Goal: Task Accomplishment & Management: Complete application form

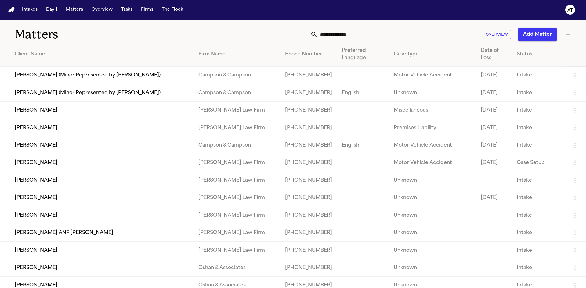
click at [46, 111] on td "[PERSON_NAME]" at bounding box center [96, 110] width 193 height 17
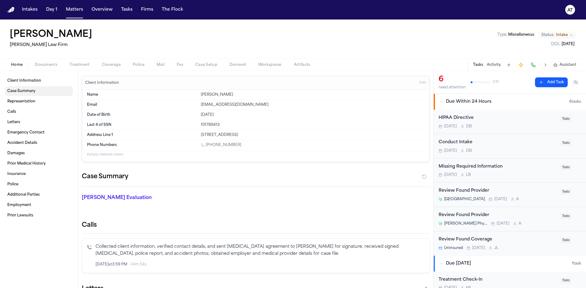
click at [15, 90] on span "Case Summary" at bounding box center [21, 91] width 28 height 5
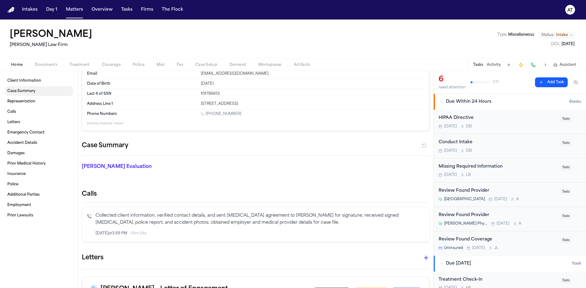
scroll to position [94, 0]
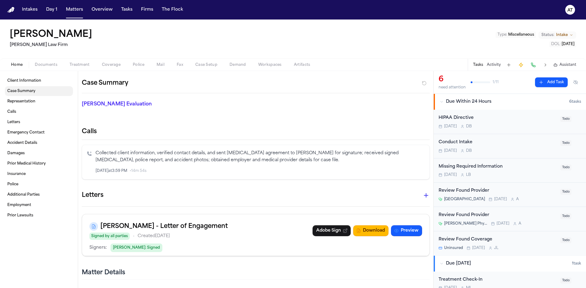
click at [31, 92] on span "Case Summary" at bounding box center [21, 91] width 28 height 5
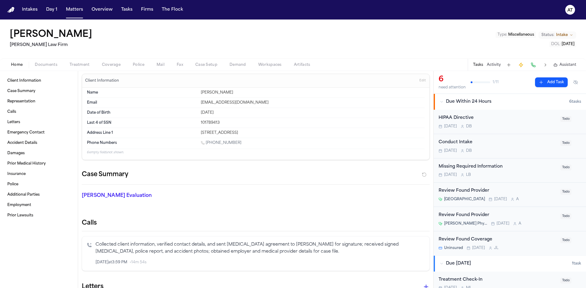
click at [116, 196] on p "[PERSON_NAME] Evaluation" at bounding box center [137, 195] width 111 height 7
click at [419, 81] on span "Edit" at bounding box center [422, 81] width 6 height 4
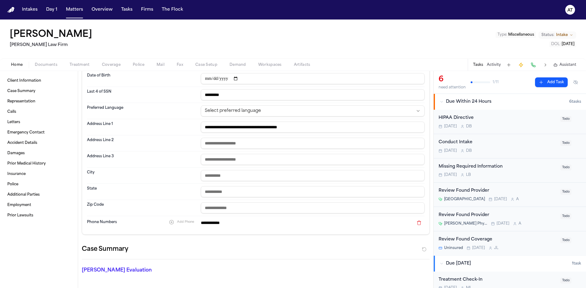
scroll to position [0, 0]
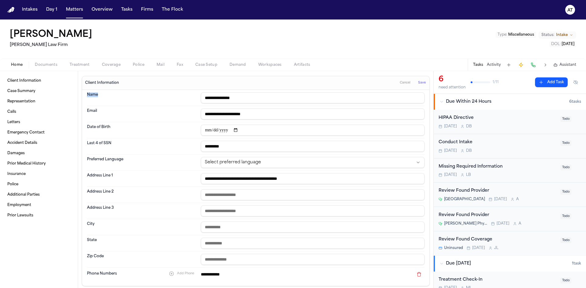
drag, startPoint x: 88, startPoint y: 91, endPoint x: 108, endPoint y: 92, distance: 19.8
click at [108, 92] on div "**********" at bounding box center [256, 98] width 338 height 16
drag, startPoint x: 85, startPoint y: 110, endPoint x: 110, endPoint y: 110, distance: 25.6
click at [110, 110] on div "**********" at bounding box center [255, 188] width 347 height 196
click at [113, 120] on div "**********" at bounding box center [256, 114] width 338 height 16
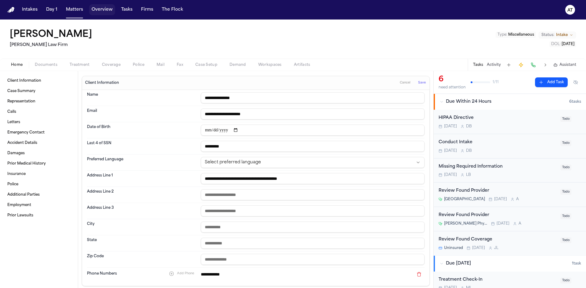
click at [95, 7] on button "Overview" at bounding box center [102, 9] width 26 height 11
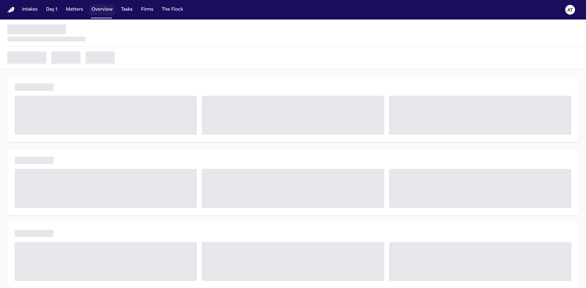
click at [73, 10] on button "Matters" at bounding box center [74, 9] width 22 height 11
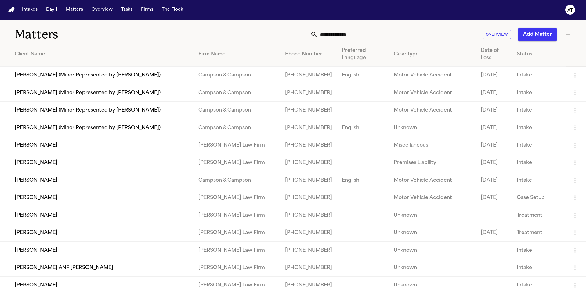
scroll to position [61, 0]
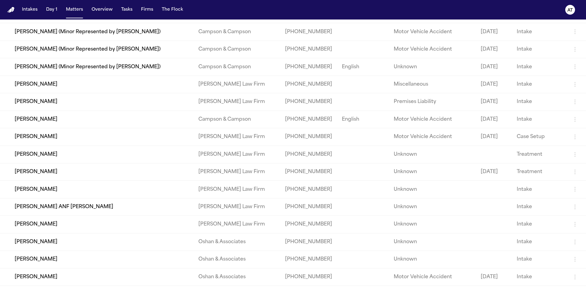
click at [42, 101] on td "[PERSON_NAME]" at bounding box center [96, 101] width 193 height 17
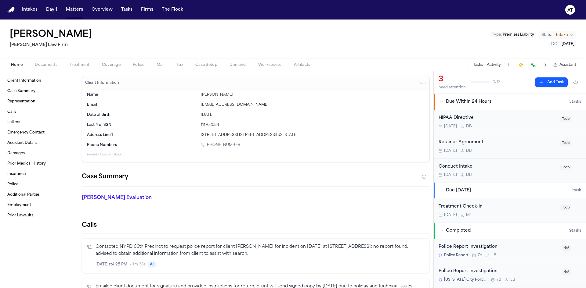
click at [566, 35] on span "Intake" at bounding box center [562, 35] width 12 height 5
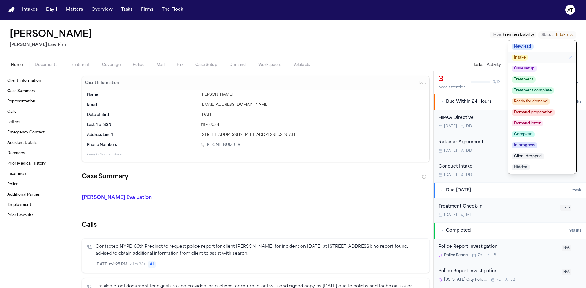
click at [439, 33] on div "[PERSON_NAME] Gazeda [PERSON_NAME] Law Firm Type : Premises Liability Status: I…" at bounding box center [293, 39] width 586 height 39
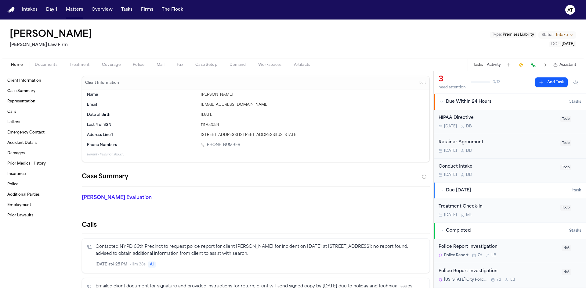
click at [55, 65] on span "Documents" at bounding box center [46, 65] width 23 height 5
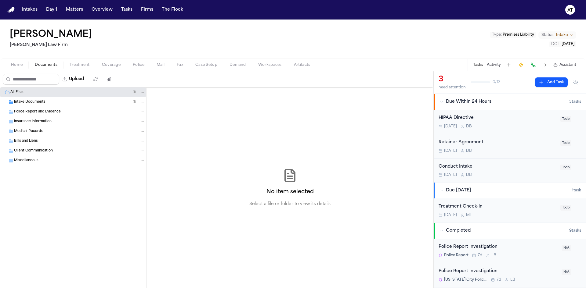
click at [22, 68] on button "Home" at bounding box center [17, 64] width 24 height 7
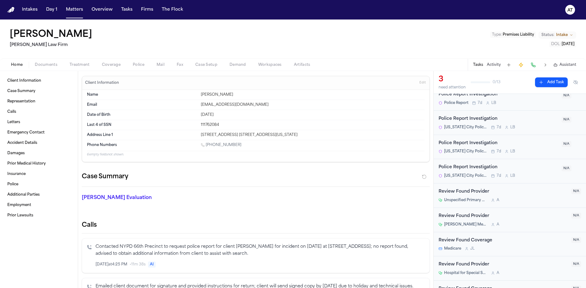
scroll to position [169, 0]
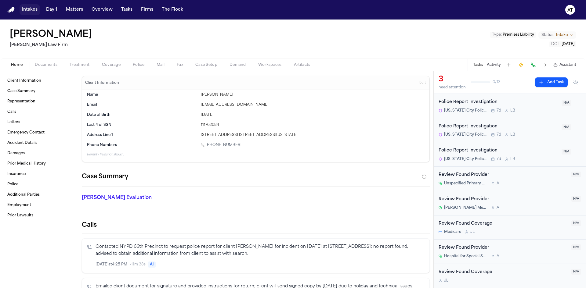
click at [29, 11] on button "Intakes" at bounding box center [30, 9] width 20 height 11
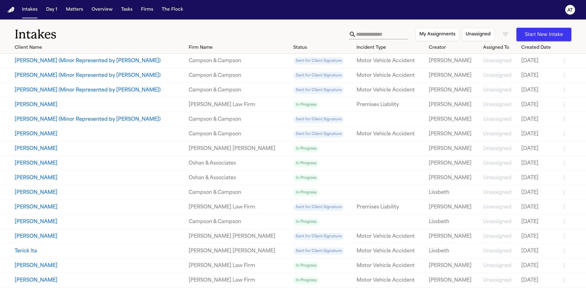
click at [12, 13] on img "Home" at bounding box center [10, 10] width 7 height 6
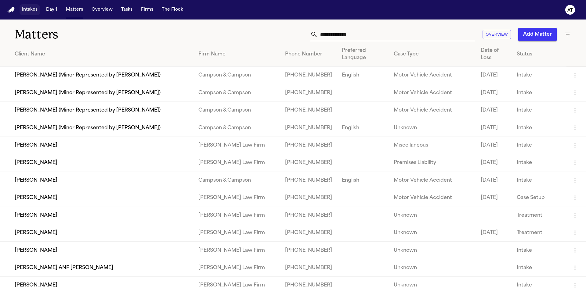
click at [26, 12] on button "Intakes" at bounding box center [30, 9] width 20 height 11
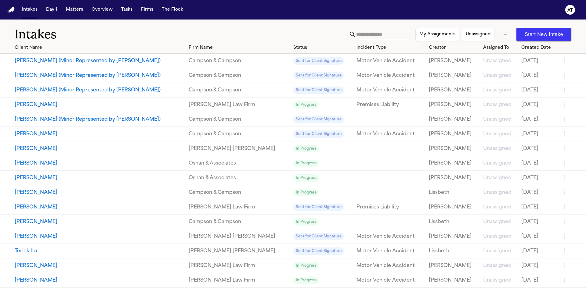
click at [11, 13] on img "Home" at bounding box center [10, 10] width 7 height 6
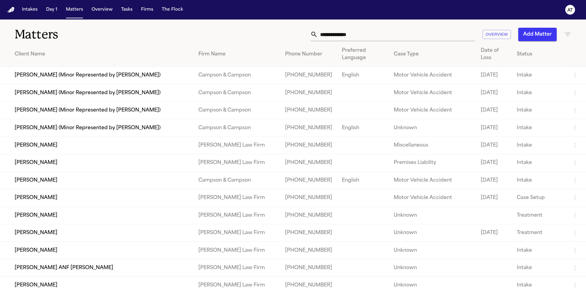
drag, startPoint x: 162, startPoint y: 73, endPoint x: 62, endPoint y: 77, distance: 99.6
click at [62, 77] on td "[PERSON_NAME] (Minor Represented by [PERSON_NAME])" at bounding box center [96, 75] width 193 height 17
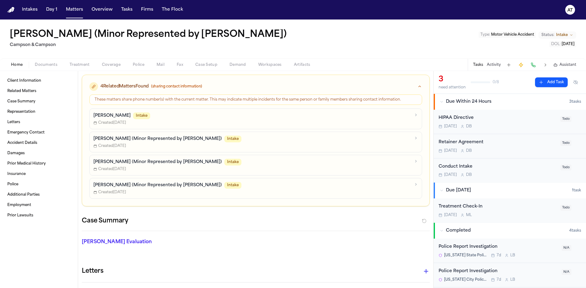
scroll to position [61, 0]
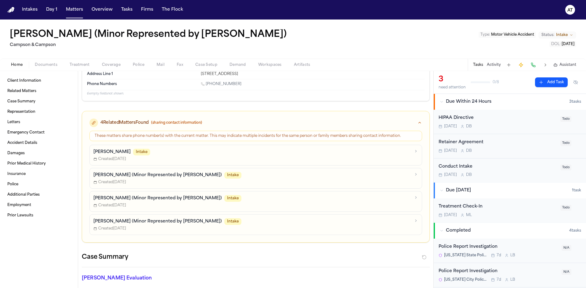
click at [334, 67] on div "Home Documents Treatment Coverage Police Mail Fax Case Setup Demand Workspaces …" at bounding box center [293, 65] width 586 height 12
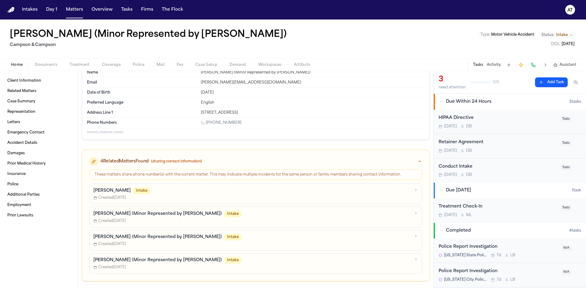
scroll to position [0, 0]
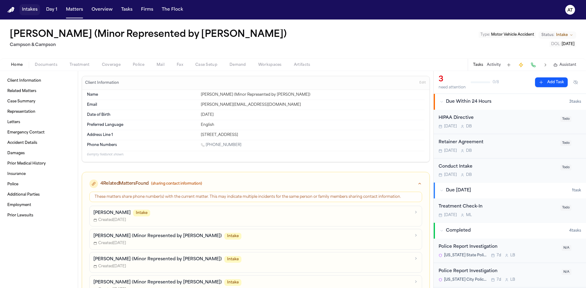
click at [30, 10] on button "Intakes" at bounding box center [30, 9] width 20 height 11
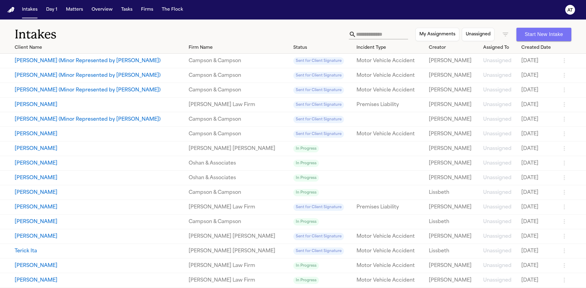
click at [524, 34] on button "Start New Intake" at bounding box center [543, 34] width 55 height 13
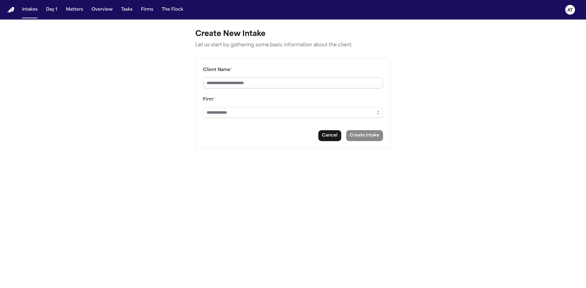
click at [232, 84] on input "Client Name *" at bounding box center [293, 83] width 180 height 11
type input "***"
click at [231, 106] on div "Firm *" at bounding box center [293, 107] width 180 height 22
click at [233, 112] on input "Firm *" at bounding box center [293, 112] width 180 height 11
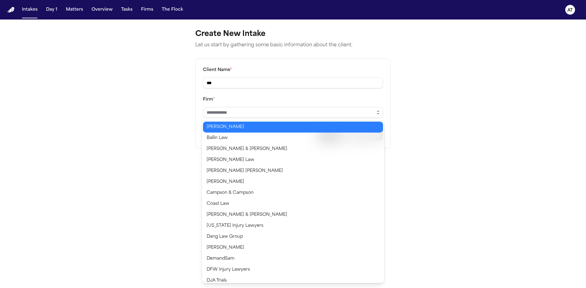
click at [378, 112] on icon "button" at bounding box center [379, 111] width 2 height 1
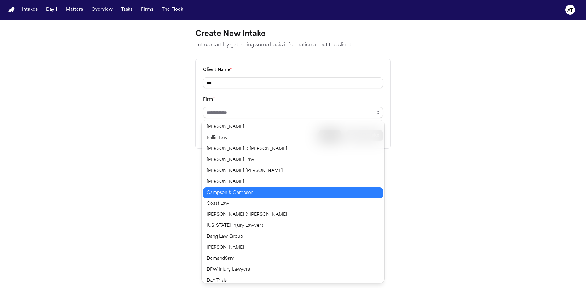
type input "**********"
click at [285, 193] on body "**********" at bounding box center [293, 144] width 586 height 288
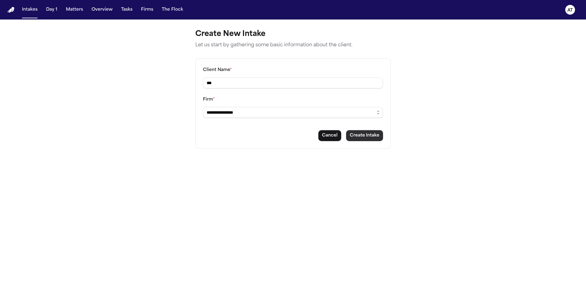
click at [361, 136] on button "Create Intake" at bounding box center [364, 135] width 37 height 11
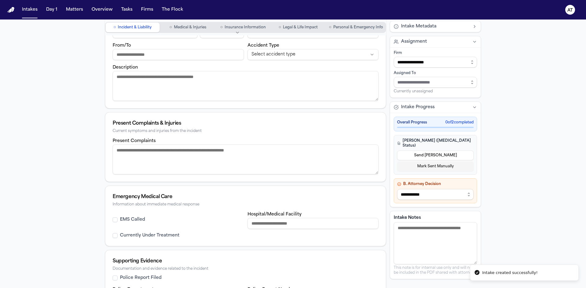
scroll to position [92, 0]
click at [457, 189] on select "**********" at bounding box center [435, 194] width 77 height 11
click at [507, 171] on div "**********" at bounding box center [293, 138] width 586 height 420
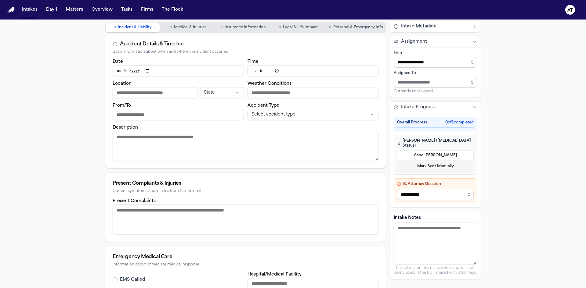
scroll to position [0, 0]
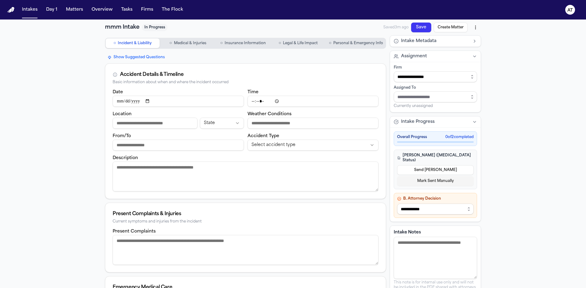
click at [470, 56] on button "Assignment" at bounding box center [435, 56] width 91 height 11
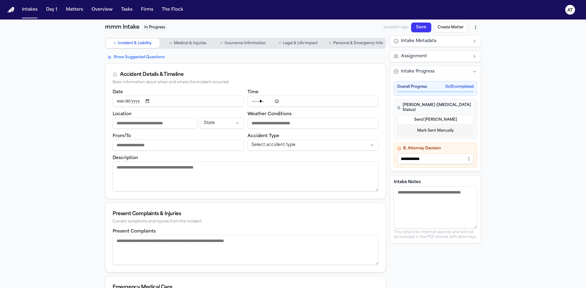
click at [472, 44] on button "Intake Metadata" at bounding box center [435, 41] width 91 height 11
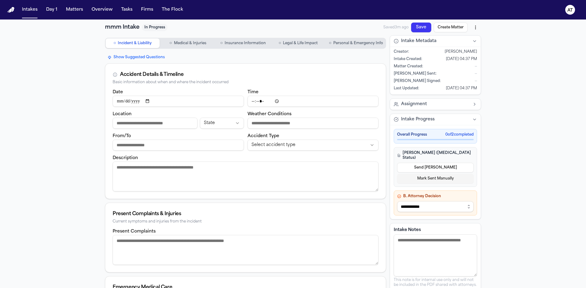
click at [477, 104] on button "Assignment" at bounding box center [435, 104] width 91 height 11
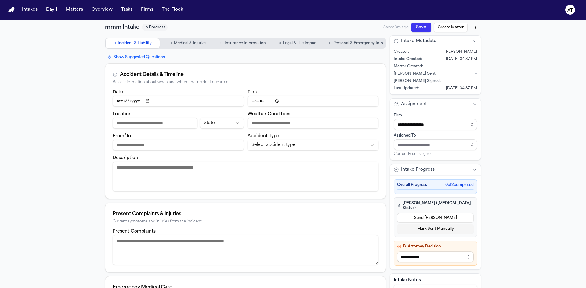
click at [477, 104] on button "Assignment" at bounding box center [435, 104] width 91 height 11
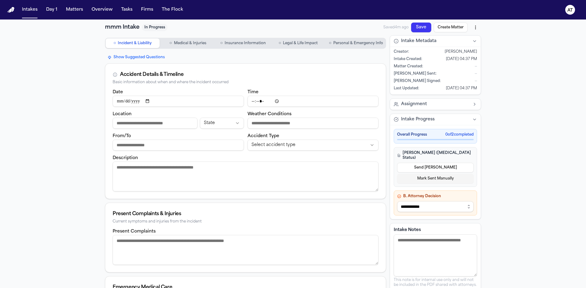
click at [471, 107] on button "Assignment" at bounding box center [435, 104] width 91 height 11
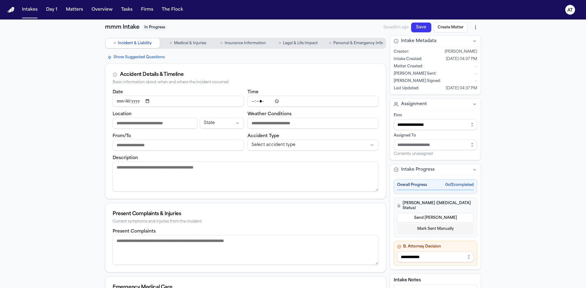
click at [349, 39] on button "○ Personal & Emergency Info" at bounding box center [356, 43] width 59 height 10
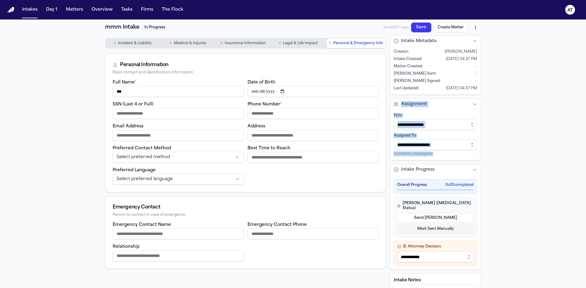
drag, startPoint x: 488, startPoint y: 152, endPoint x: 391, endPoint y: 105, distance: 107.4
click at [391, 105] on div "**********" at bounding box center [293, 182] width 586 height 325
click at [543, 173] on div "**********" at bounding box center [293, 182] width 586 height 325
click at [440, 148] on input "Assign to staff member" at bounding box center [435, 144] width 83 height 11
click at [475, 149] on div "**********" at bounding box center [435, 135] width 91 height 50
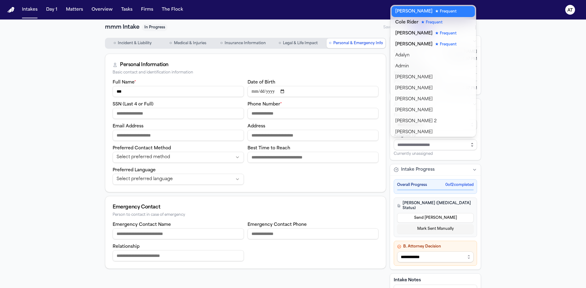
click at [472, 148] on button "button" at bounding box center [472, 144] width 10 height 11
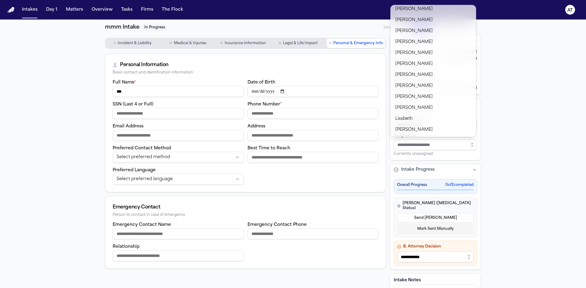
scroll to position [343, 0]
click at [514, 111] on div "**********" at bounding box center [293, 182] width 586 height 325
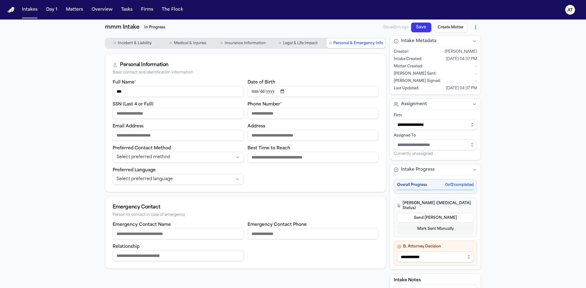
scroll to position [51, 0]
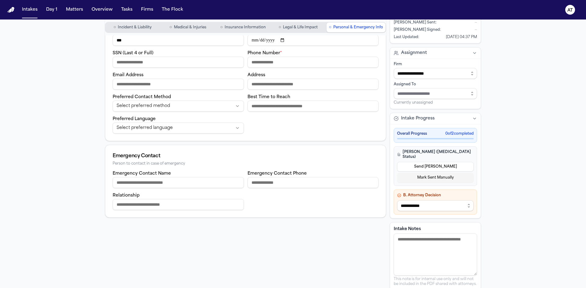
click at [470, 118] on button "Intake Progress" at bounding box center [435, 118] width 91 height 11
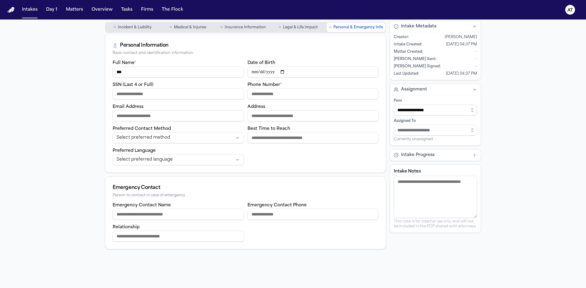
scroll to position [20, 0]
click at [470, 118] on div "**********" at bounding box center [435, 119] width 83 height 46
click at [468, 153] on button "Intake Progress" at bounding box center [435, 155] width 91 height 11
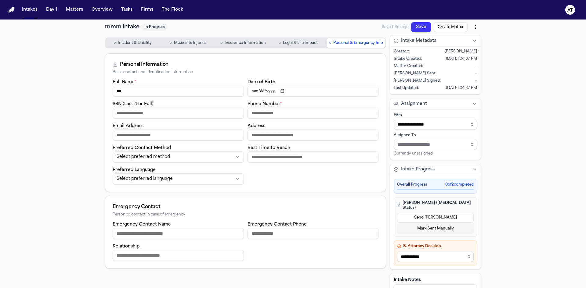
scroll to position [0, 0]
click at [280, 44] on button "○ Legal & Life Impact" at bounding box center [298, 43] width 54 height 10
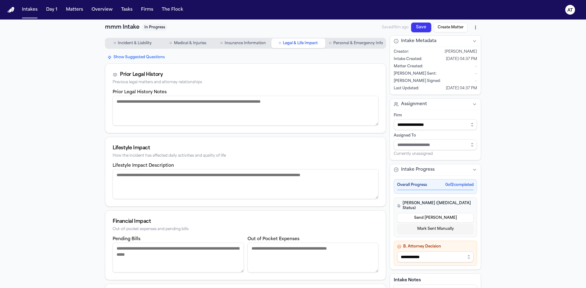
click at [226, 50] on nav "○ Incident & Liability ○ Medical & Injuries ○ Insurance Information ○ Legal & L…" at bounding box center [245, 43] width 281 height 16
click at [231, 42] on span "Insurance Information" at bounding box center [245, 43] width 41 height 5
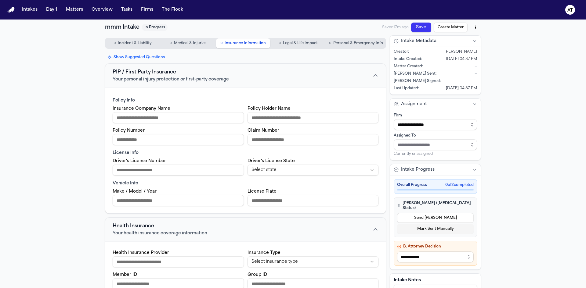
click at [178, 43] on span "Medical & Injuries" at bounding box center [190, 43] width 32 height 5
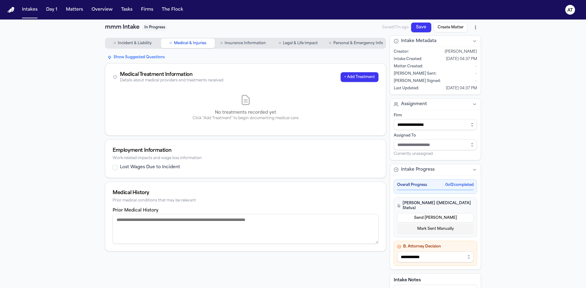
click at [140, 43] on span "Incident & Liability" at bounding box center [135, 43] width 34 height 5
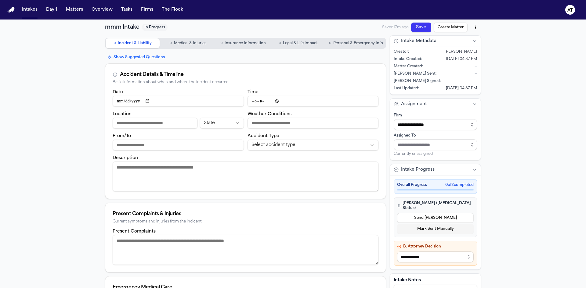
click at [361, 48] on button "○ Personal & Emergency Info" at bounding box center [356, 43] width 59 height 10
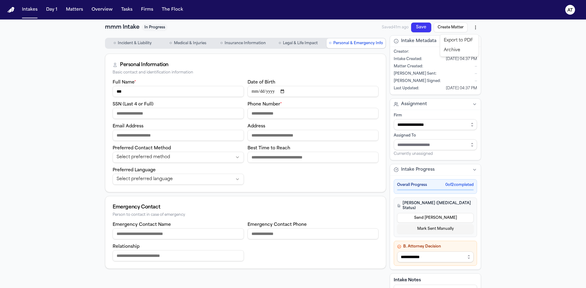
click at [476, 27] on html "**********" at bounding box center [293, 144] width 586 height 288
click at [506, 58] on html "**********" at bounding box center [293, 144] width 586 height 288
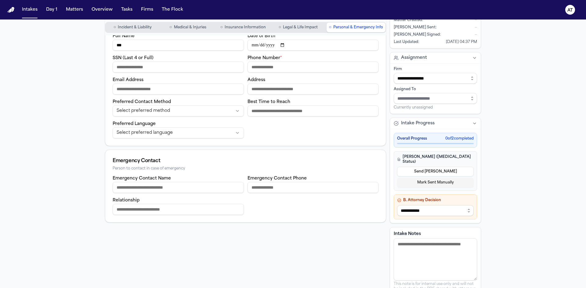
scroll to position [51, 0]
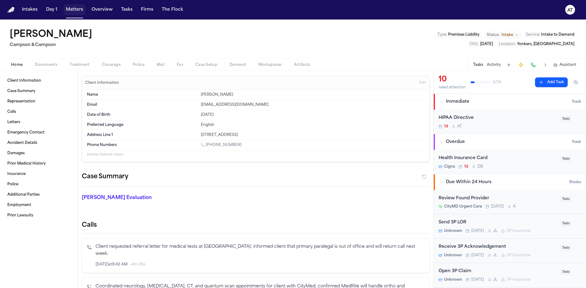
click at [81, 10] on button "Matters" at bounding box center [74, 9] width 22 height 11
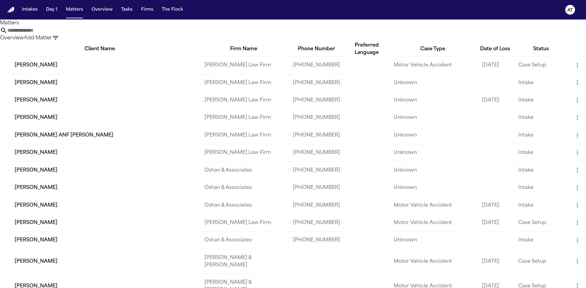
click at [56, 34] on input "text" at bounding box center [31, 30] width 49 height 7
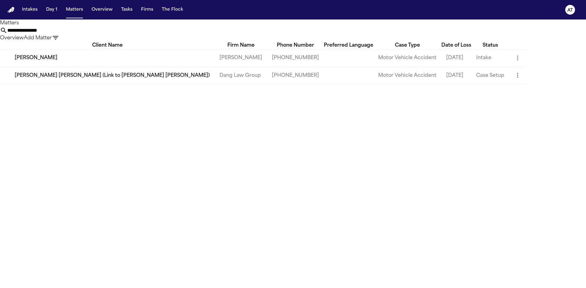
type input "**********"
click at [85, 67] on td "[PERSON_NAME]" at bounding box center [107, 57] width 215 height 17
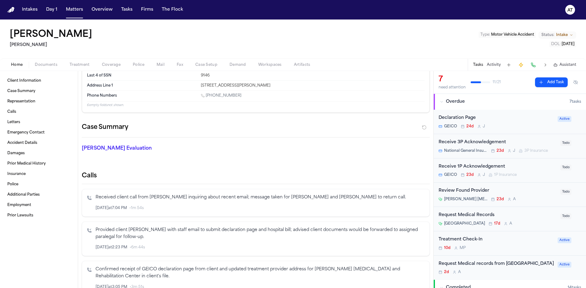
scroll to position [31, 0]
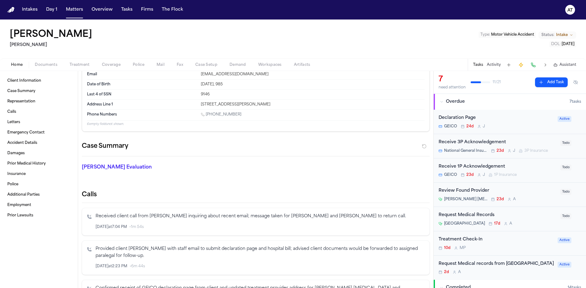
click at [558, 119] on span "Active" at bounding box center [565, 119] width 14 height 6
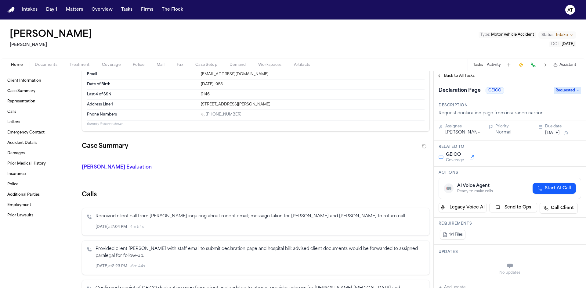
click at [563, 92] on span "Requested" at bounding box center [567, 90] width 27 height 7
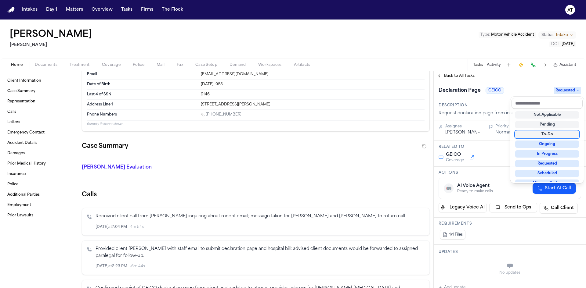
scroll to position [92, 0]
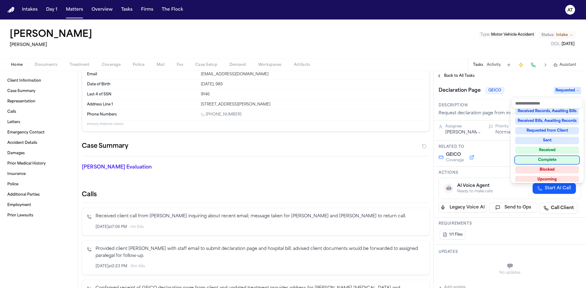
click at [550, 157] on div "Complete" at bounding box center [547, 160] width 64 height 7
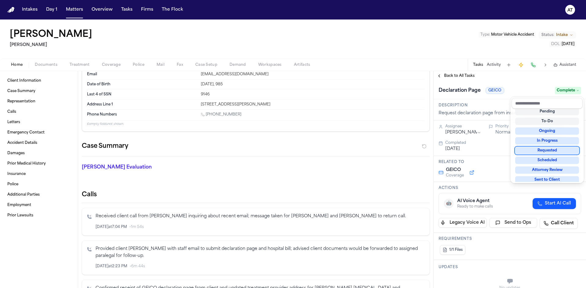
click at [423, 45] on div "Adriana Hernandez Gammill Type : Motor Vehicle Accident Status: Intake DOL : 20…" at bounding box center [293, 154] width 586 height 269
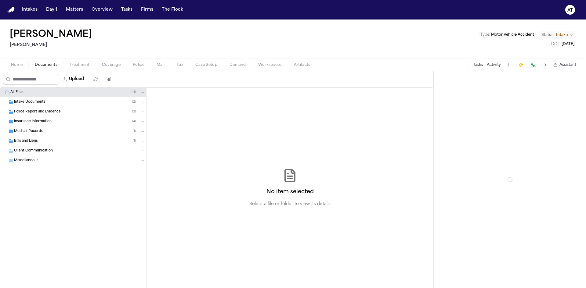
click at [45, 65] on span "Documents" at bounding box center [46, 65] width 23 height 5
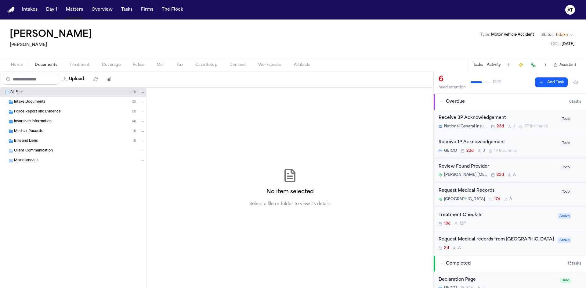
click at [115, 103] on div "Intake Documents ( 2 )" at bounding box center [79, 101] width 131 height 5
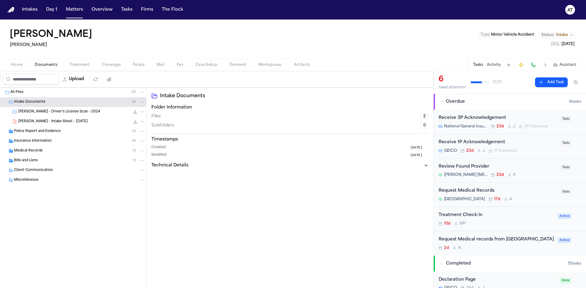
click at [108, 129] on div "Police Report and Evidence ( 3 )" at bounding box center [79, 131] width 131 height 5
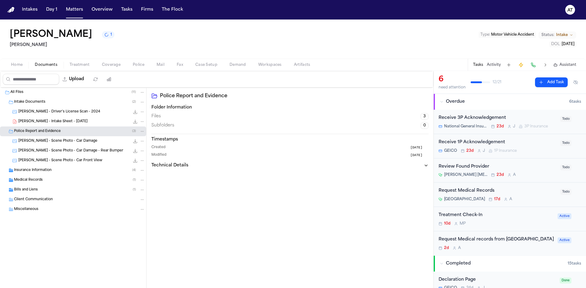
click at [91, 169] on div "Insurance Information ( 4 )" at bounding box center [79, 170] width 131 height 5
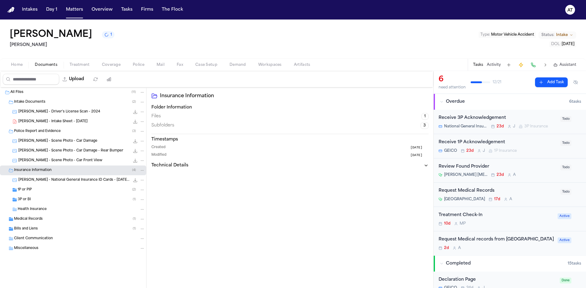
click at [72, 223] on div "Medical Records ( 1 )" at bounding box center [73, 220] width 146 height 10
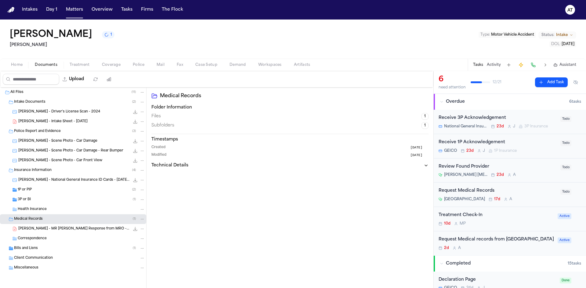
click at [55, 250] on div "Bills and Liens ( 1 )" at bounding box center [79, 248] width 131 height 5
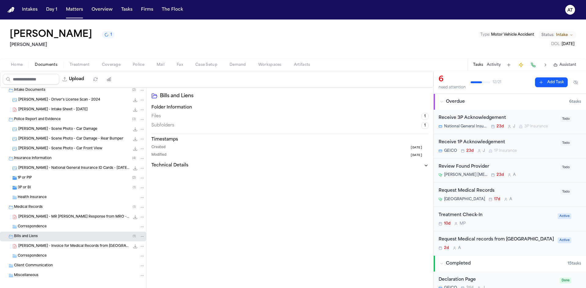
scroll to position [18, 0]
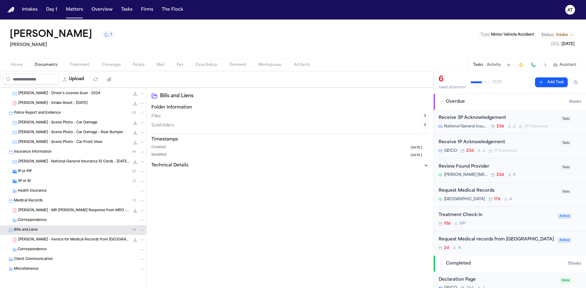
click at [56, 260] on div "Client Communication" at bounding box center [79, 259] width 131 height 5
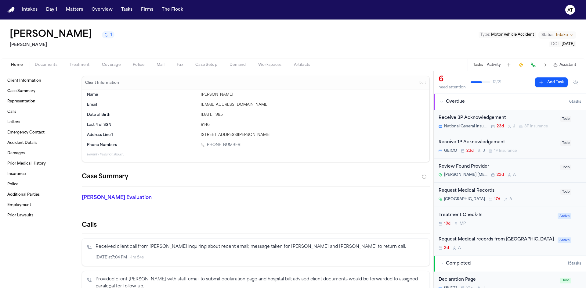
click at [17, 65] on span "Home" at bounding box center [17, 65] width 12 height 5
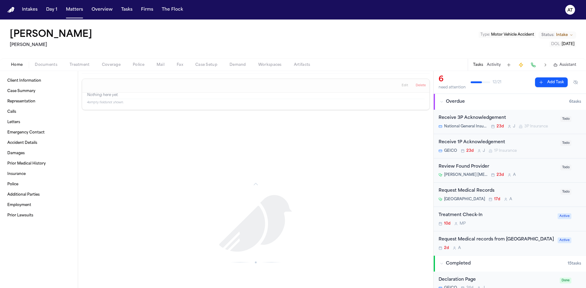
scroll to position [1396, 0]
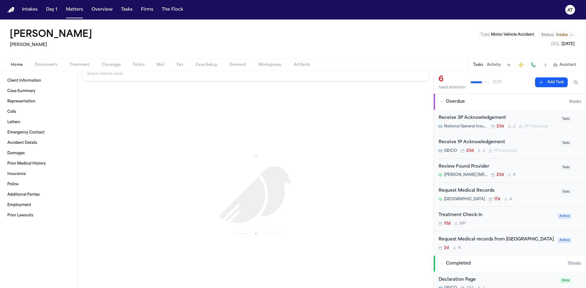
click at [16, 64] on span "Home" at bounding box center [17, 65] width 12 height 5
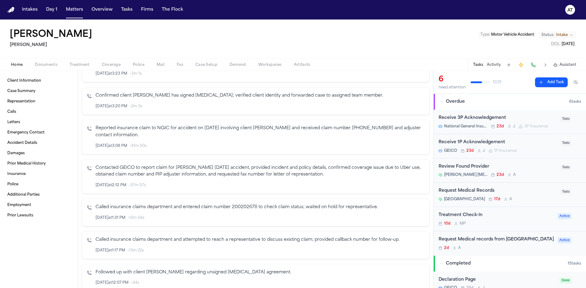
scroll to position [397, 0]
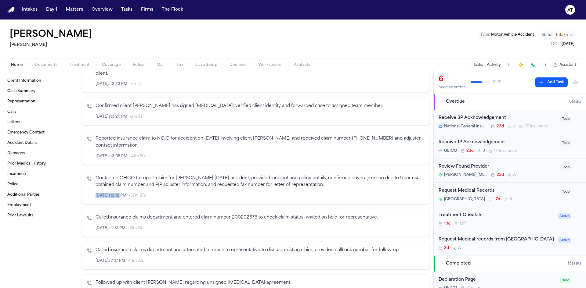
drag, startPoint x: 96, startPoint y: 195, endPoint x: 121, endPoint y: 195, distance: 24.1
click at [121, 195] on span "Aug 5 at 2:12 PM" at bounding box center [111, 195] width 31 height 5
click at [164, 197] on div "Aug 5 at 2:12 PM • 37m 57s" at bounding box center [260, 196] width 329 height 7
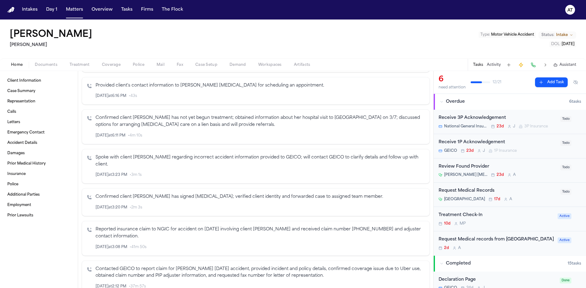
scroll to position [305, 0]
drag, startPoint x: 96, startPoint y: 207, endPoint x: 138, endPoint y: 208, distance: 42.1
click at [138, 208] on div "Aug 11 at 3:20 PM • 2m 3s" at bounding box center [119, 208] width 47 height 5
click at [178, 212] on div "Confirmed client Andrea Hernandez has signed retainer; verified client identity…" at bounding box center [256, 203] width 348 height 28
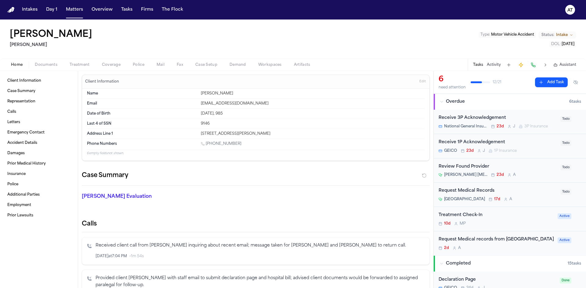
scroll to position [0, 0]
click at [55, 65] on span "Documents" at bounding box center [46, 65] width 23 height 5
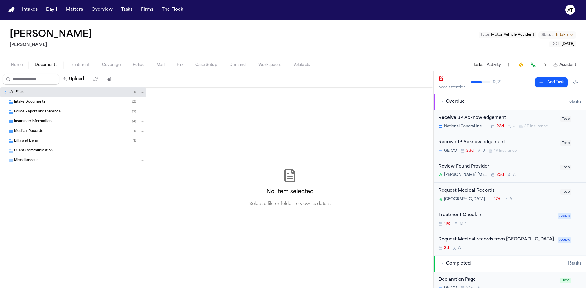
click at [15, 69] on div "Home Documents Treatment Coverage Police Mail Fax Case Setup Demand Workspaces …" at bounding box center [293, 65] width 586 height 12
click at [15, 67] on span "Home" at bounding box center [17, 65] width 12 height 5
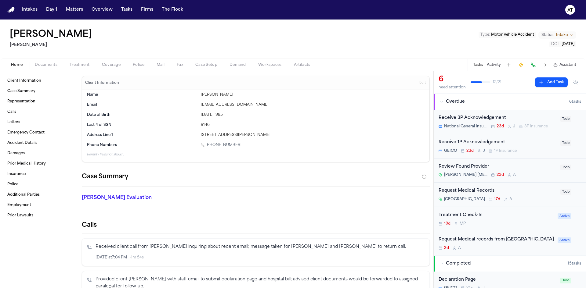
click at [52, 63] on span "Documents" at bounding box center [46, 65] width 23 height 5
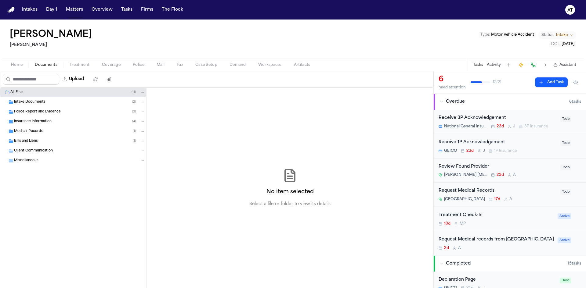
click at [77, 116] on div "Police Report and Evidence ( 3 )" at bounding box center [73, 112] width 146 height 10
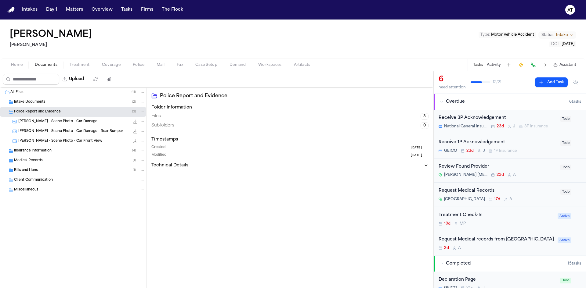
click at [75, 150] on div "Insurance Information ( 4 )" at bounding box center [79, 150] width 131 height 5
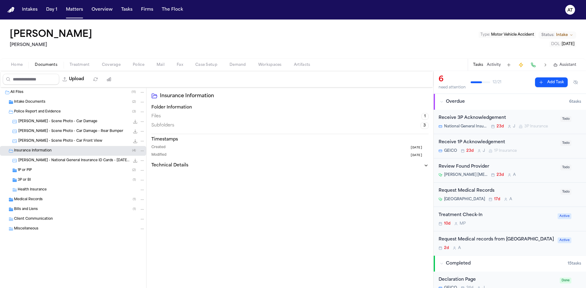
click at [71, 162] on span "A. Hernandez - National General Insurance ID Cards - 4.11.23 to 10.11.23" at bounding box center [73, 160] width 111 height 5
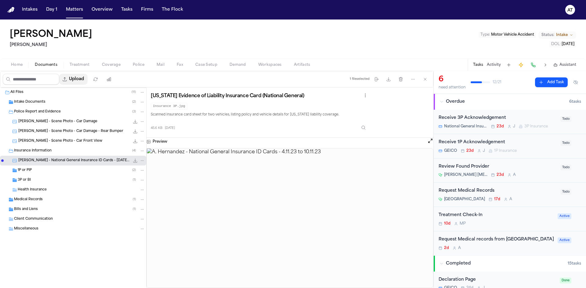
click at [79, 81] on button "Upload" at bounding box center [73, 79] width 28 height 11
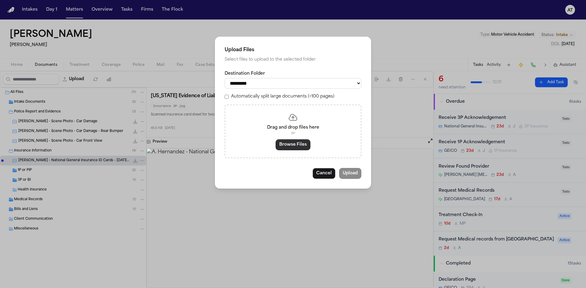
click at [298, 145] on button "Browse Files" at bounding box center [293, 144] width 35 height 11
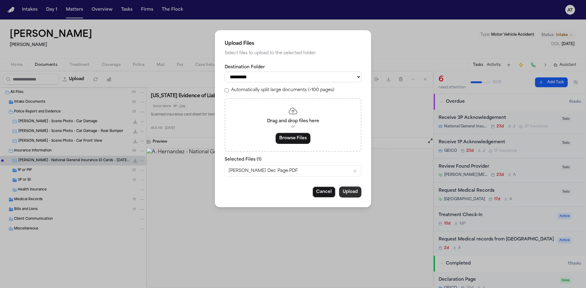
click at [344, 190] on button "Upload" at bounding box center [350, 192] width 22 height 11
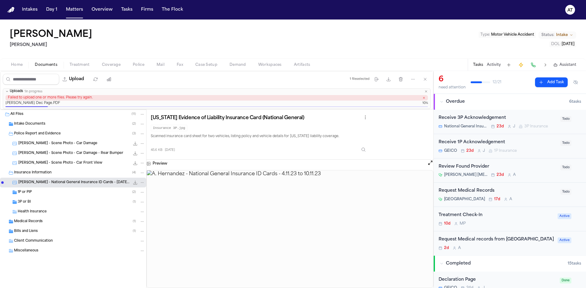
click at [425, 97] on icon "button" at bounding box center [424, 98] width 2 height 2
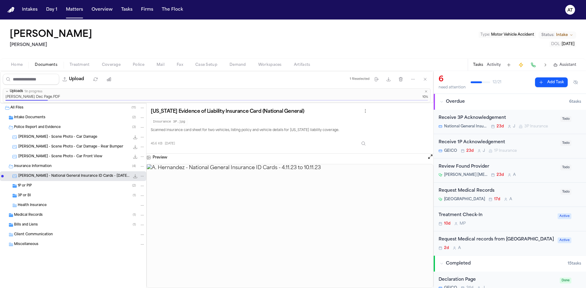
click at [425, 90] on icon "button" at bounding box center [426, 92] width 4 height 4
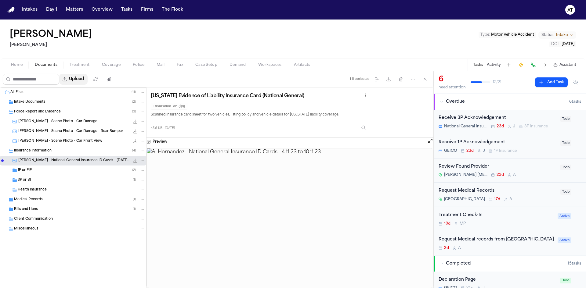
click at [81, 78] on button "Upload" at bounding box center [73, 79] width 28 height 11
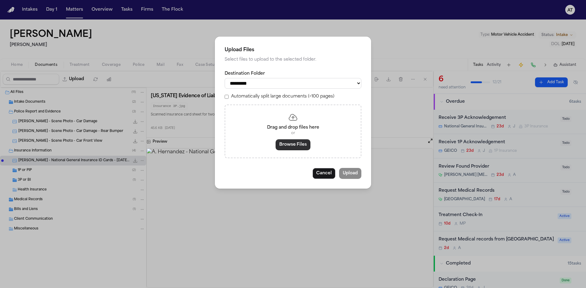
click at [298, 143] on button "Browse Files" at bounding box center [293, 144] width 35 height 11
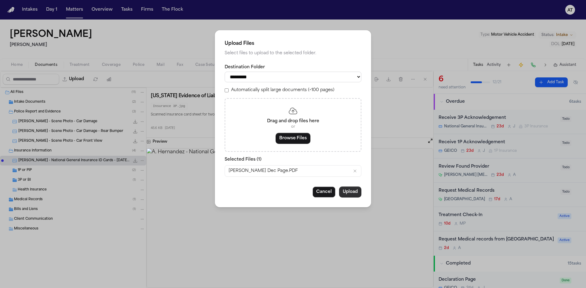
click at [355, 193] on button "Upload" at bounding box center [350, 192] width 22 height 11
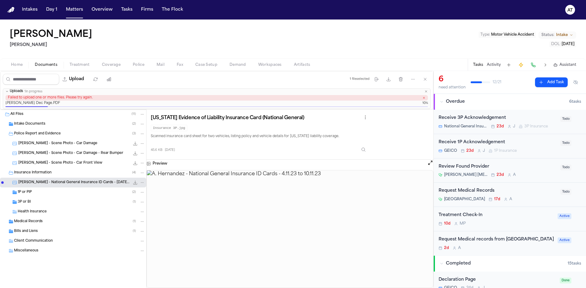
click at [428, 90] on button "Uploads 1 in progress" at bounding box center [216, 92] width 427 height 6
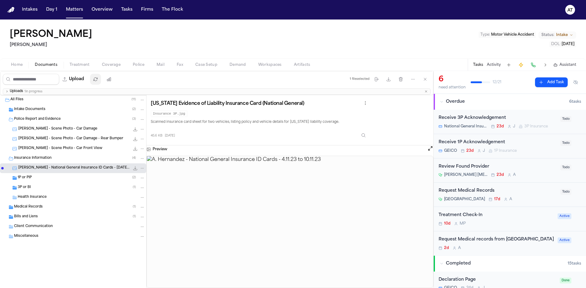
click at [98, 77] on icon "button" at bounding box center [95, 79] width 5 height 5
click at [67, 78] on icon "button" at bounding box center [64, 79] width 5 height 5
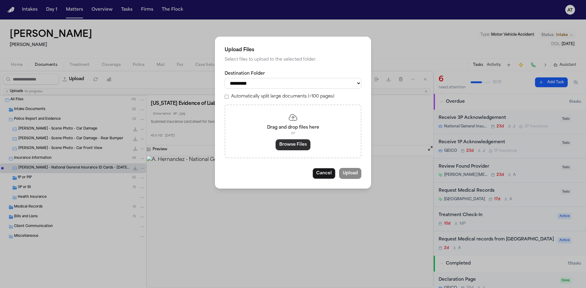
click at [289, 141] on button "Browse Files" at bounding box center [293, 144] width 35 height 11
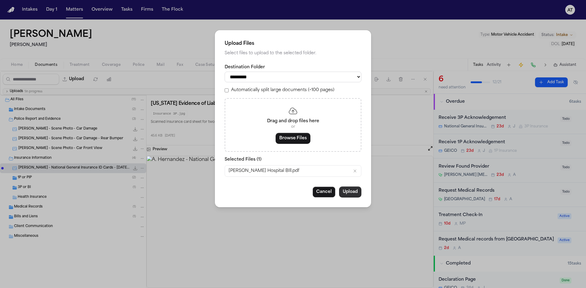
click at [348, 192] on button "Upload" at bounding box center [350, 192] width 22 height 11
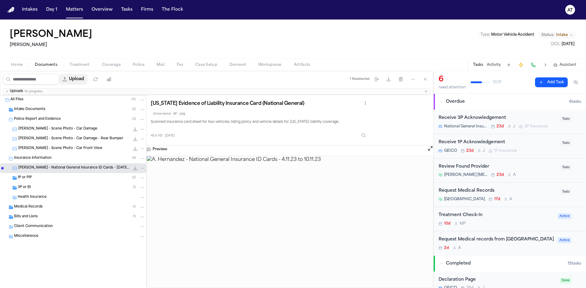
click at [79, 83] on button "Upload" at bounding box center [73, 79] width 28 height 11
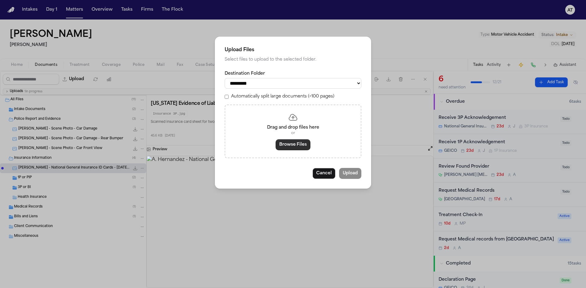
click at [288, 143] on button "Browse Files" at bounding box center [293, 144] width 35 height 11
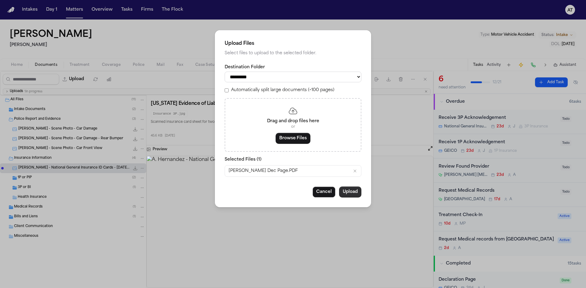
click at [349, 190] on button "Upload" at bounding box center [350, 192] width 22 height 11
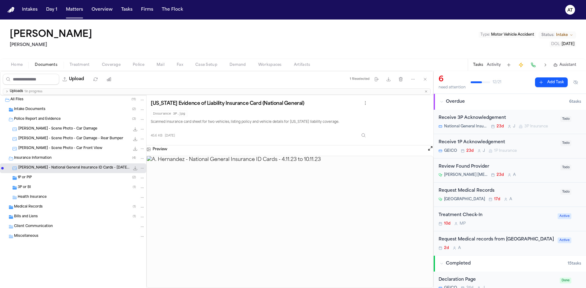
click at [41, 190] on div "3P or BI ( 1 )" at bounding box center [81, 187] width 127 height 5
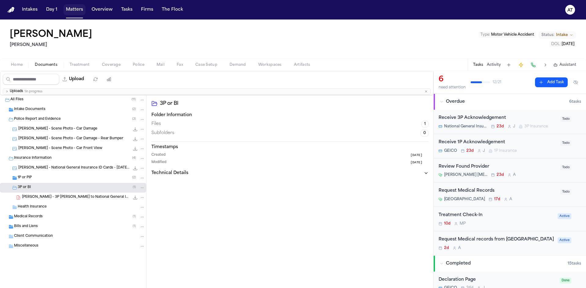
click at [71, 12] on button "Matters" at bounding box center [74, 9] width 22 height 11
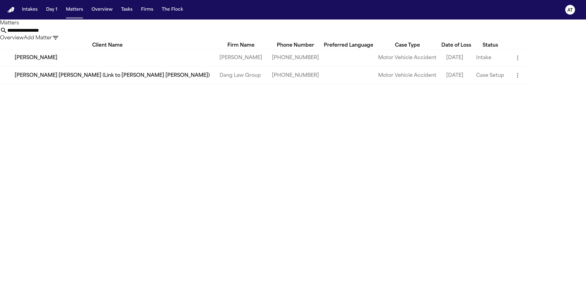
drag, startPoint x: 371, startPoint y: 34, endPoint x: 291, endPoint y: 34, distance: 80.9
click at [291, 34] on div "**********" at bounding box center [293, 34] width 586 height 15
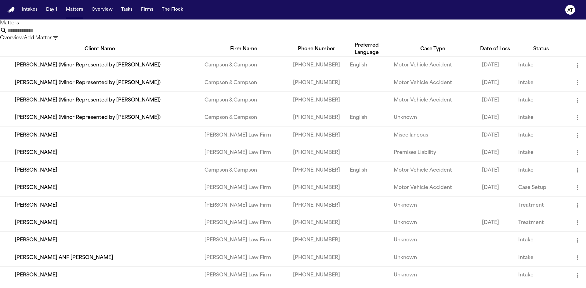
click at [56, 30] on input "text" at bounding box center [31, 30] width 49 height 7
paste input "**********"
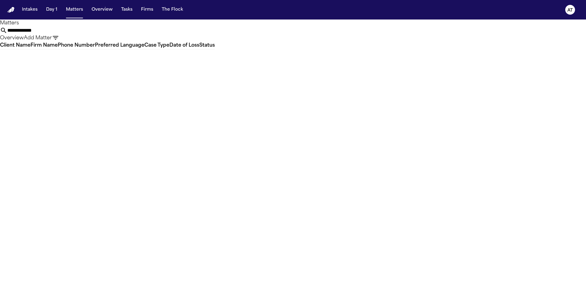
type input "**********"
click at [110, 10] on button "Overview" at bounding box center [102, 9] width 26 height 11
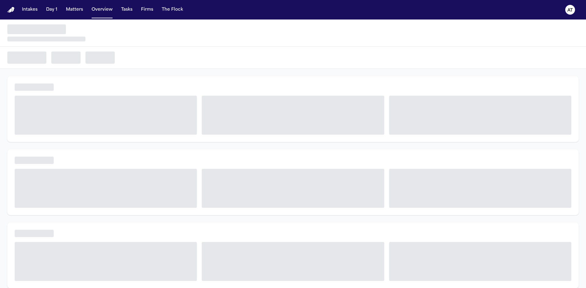
click at [77, 13] on button "Matters" at bounding box center [74, 9] width 22 height 11
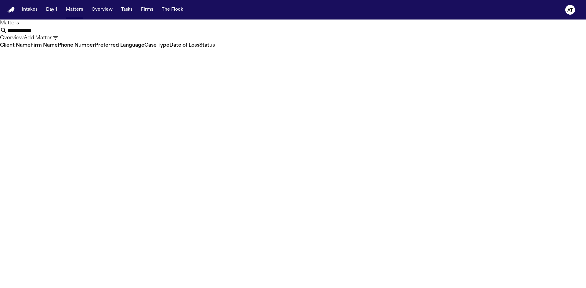
drag, startPoint x: 370, startPoint y: 35, endPoint x: 297, endPoint y: 28, distance: 73.2
click at [297, 28] on div "**********" at bounding box center [293, 34] width 586 height 15
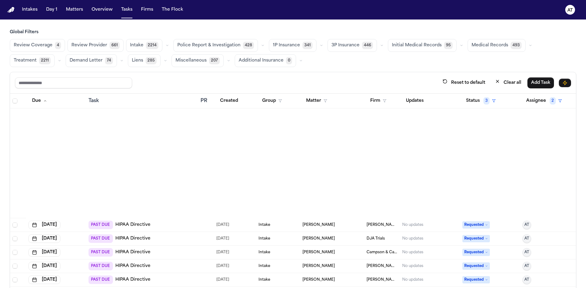
scroll to position [398, 0]
